Goal: Transaction & Acquisition: Download file/media

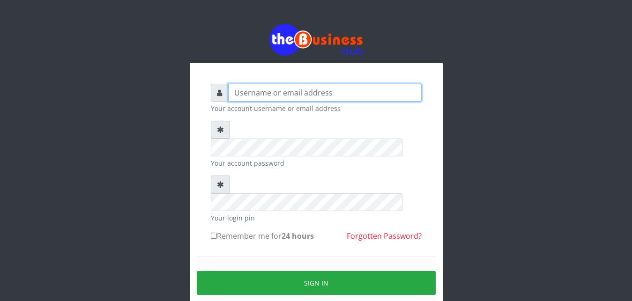
click at [282, 91] on input "text" at bounding box center [325, 93] width 194 height 18
click at [281, 94] on input "text" at bounding box center [325, 93] width 194 height 18
click at [275, 93] on input "text" at bounding box center [325, 93] width 194 height 18
type input "t"
type input "abujah"
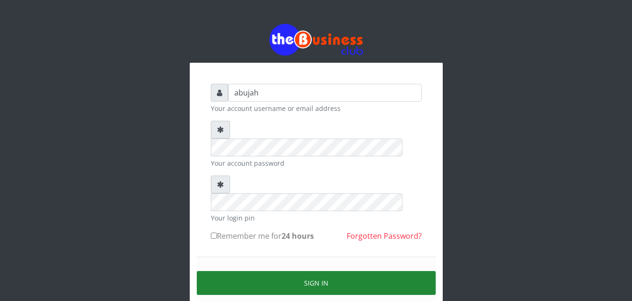
click at [307, 271] on button "Sign in" at bounding box center [316, 283] width 239 height 24
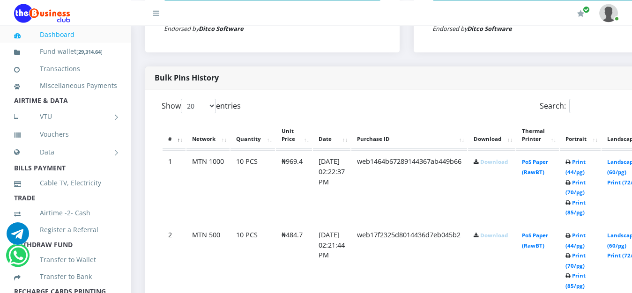
scroll to position [446, 0]
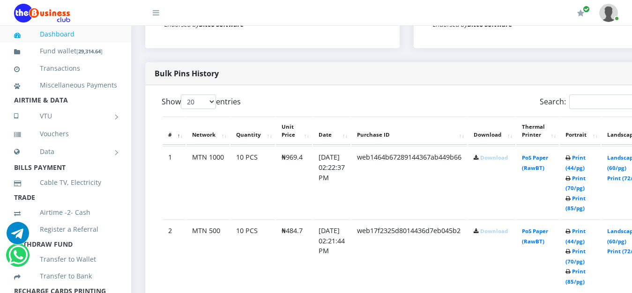
click at [505, 161] on link "Download" at bounding box center [494, 157] width 28 height 7
click at [508, 233] on link "Download" at bounding box center [494, 231] width 28 height 7
click at [508, 235] on link "Download" at bounding box center [494, 231] width 28 height 7
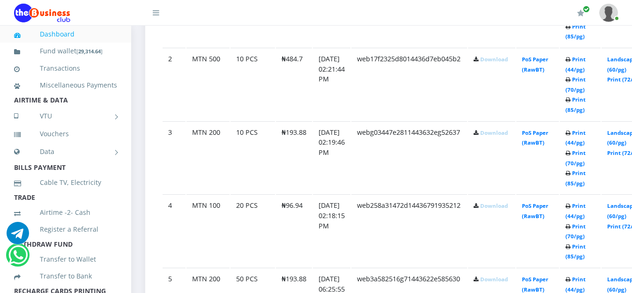
scroll to position [621, 0]
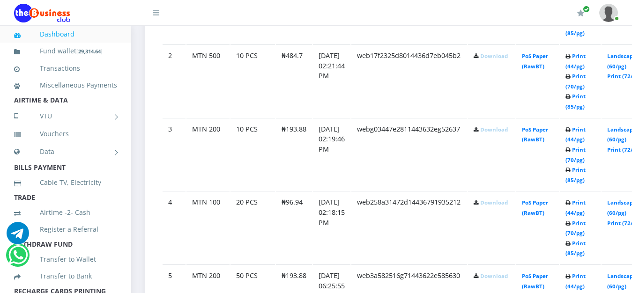
click at [508, 131] on link "Download" at bounding box center [494, 129] width 28 height 7
click at [508, 132] on link "Download" at bounding box center [494, 129] width 28 height 7
click at [435, 159] on td "webg03447e2811443632eg52637" at bounding box center [410, 154] width 116 height 73
click at [503, 133] on link "Download" at bounding box center [494, 129] width 28 height 7
click at [502, 206] on link "Download" at bounding box center [494, 202] width 28 height 7
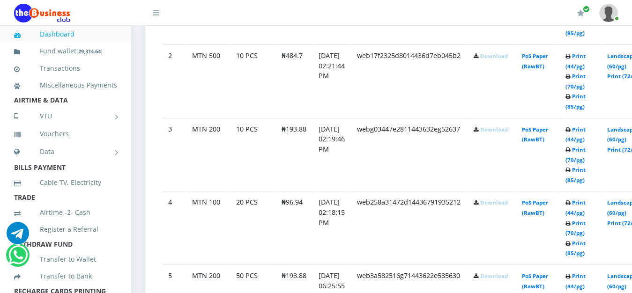
click at [508, 132] on link "Download" at bounding box center [494, 129] width 28 height 7
